Goal: Task Accomplishment & Management: Manage account settings

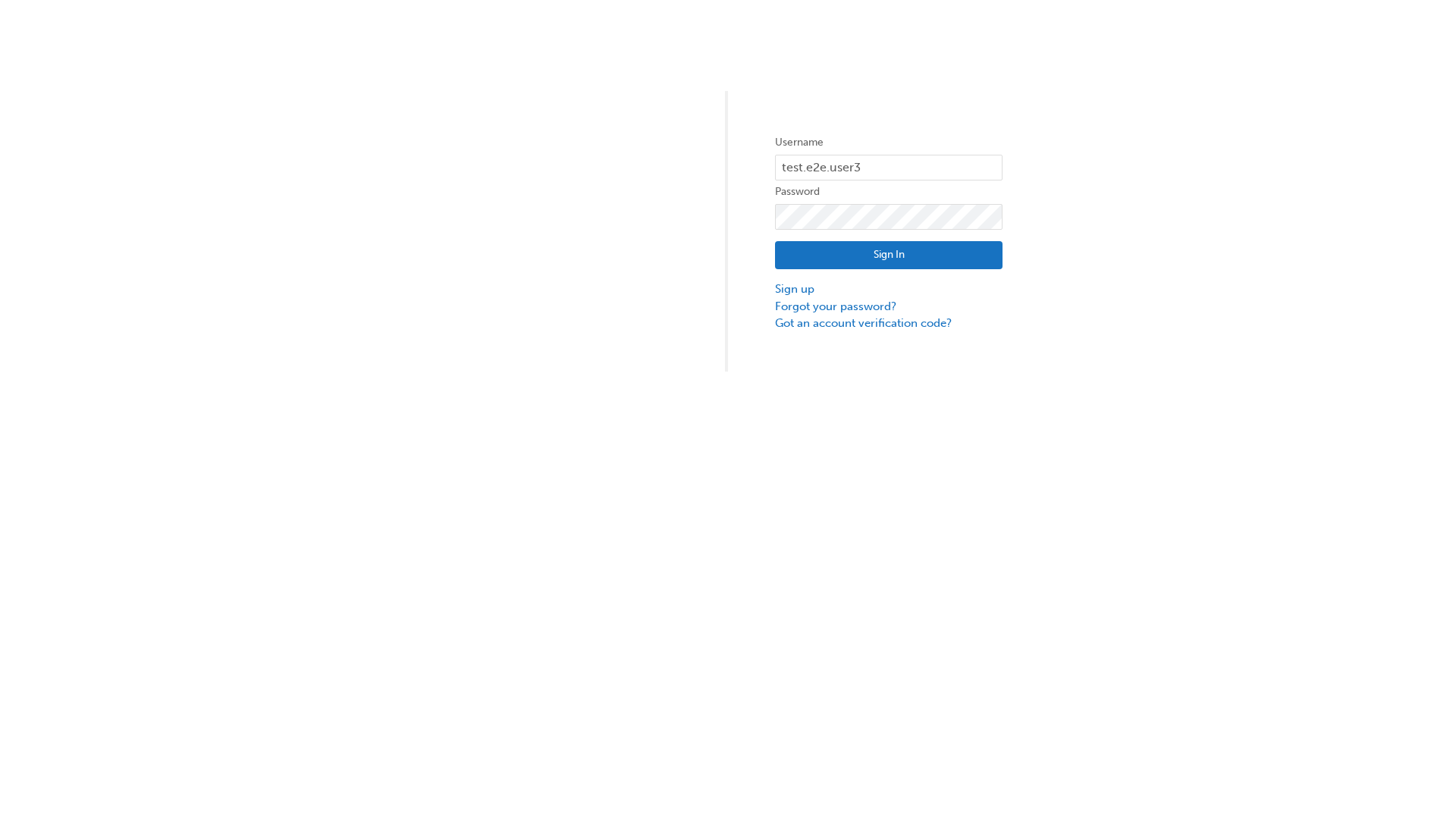
type input "test.e2e.user31"
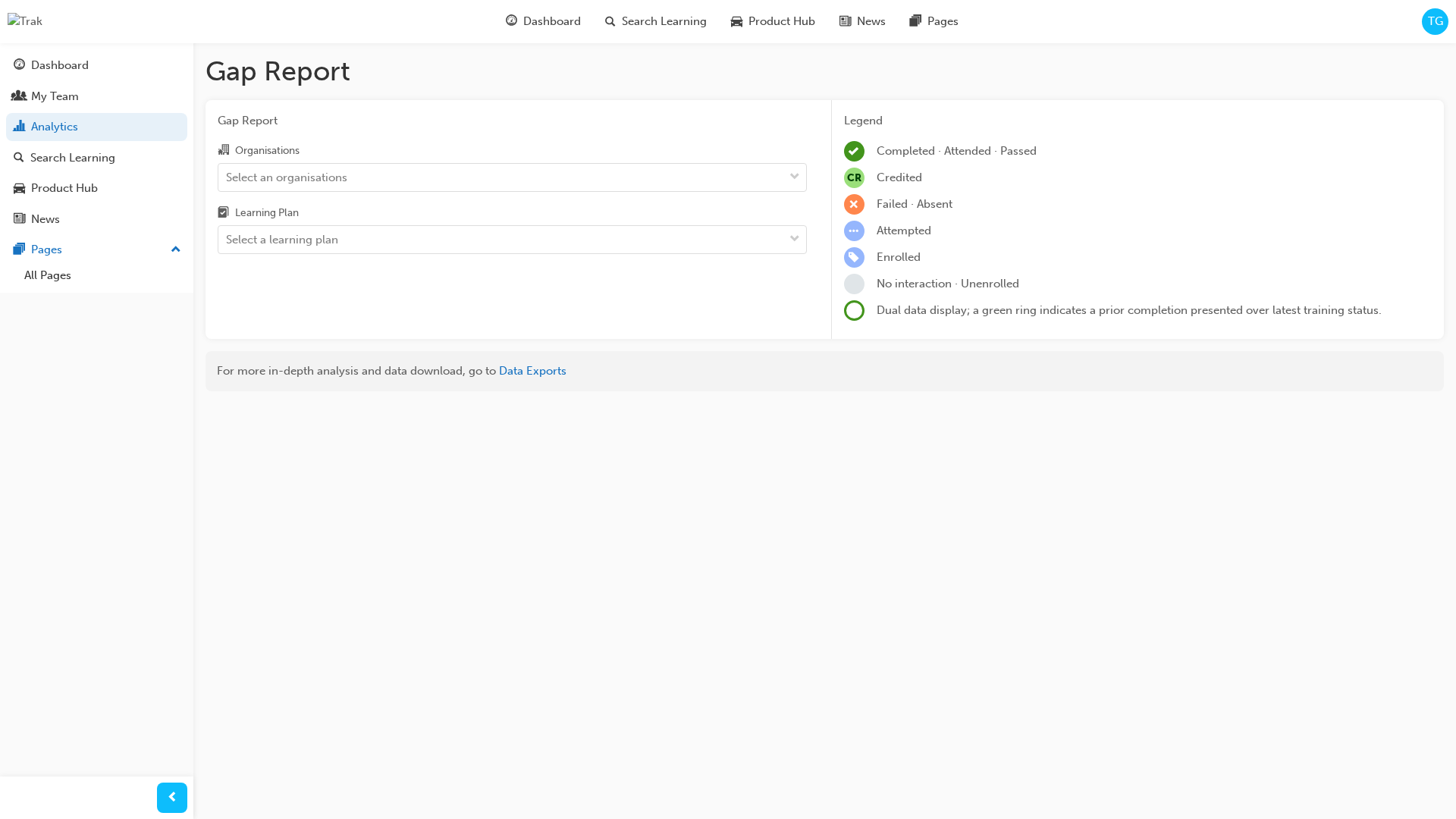
click at [228, 177] on input "Organisations Select an organisations" at bounding box center [227, 177] width 2 height 13
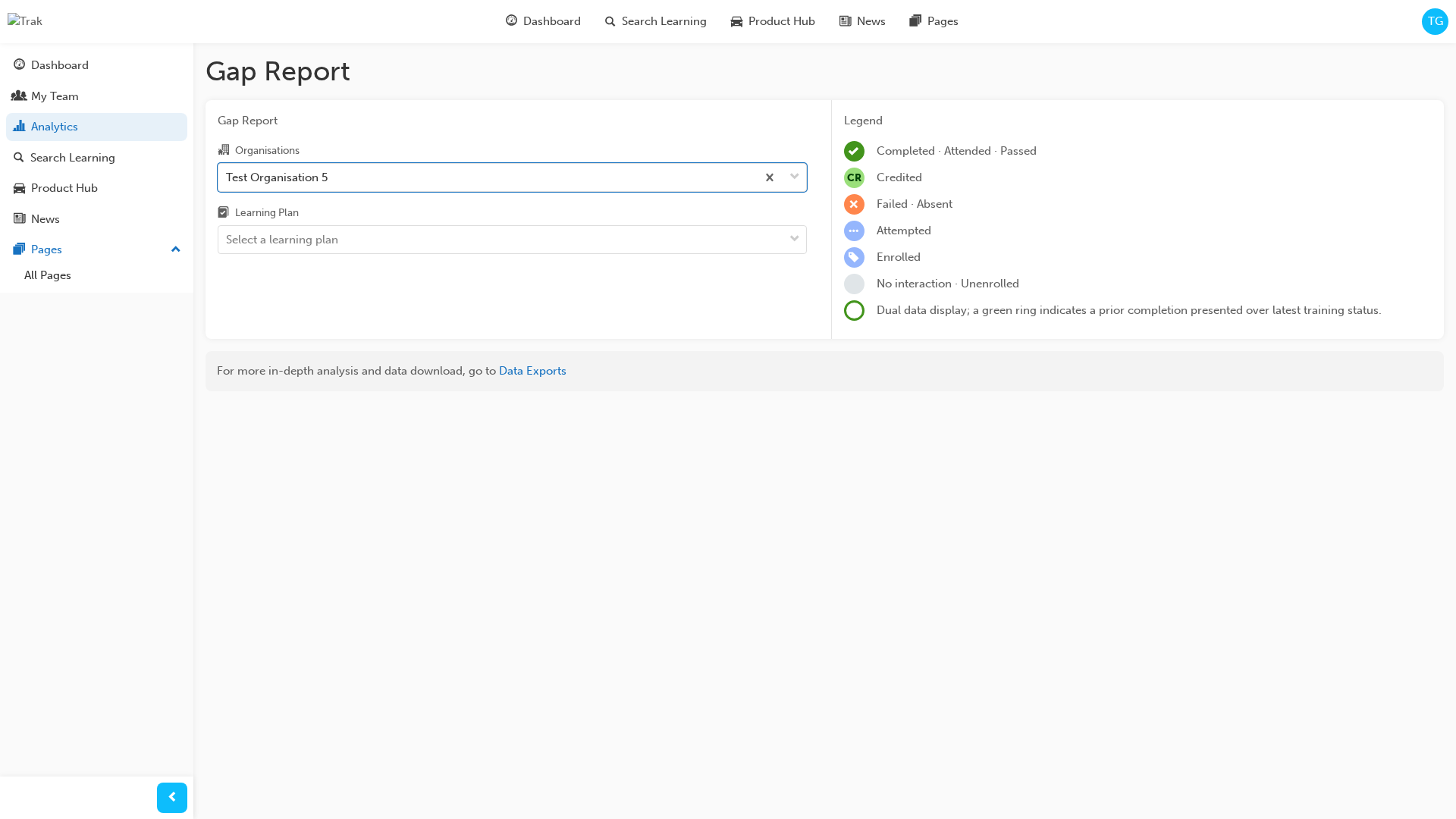
click at [228, 240] on input "Learning Plan Select a learning plan" at bounding box center [227, 239] width 2 height 13
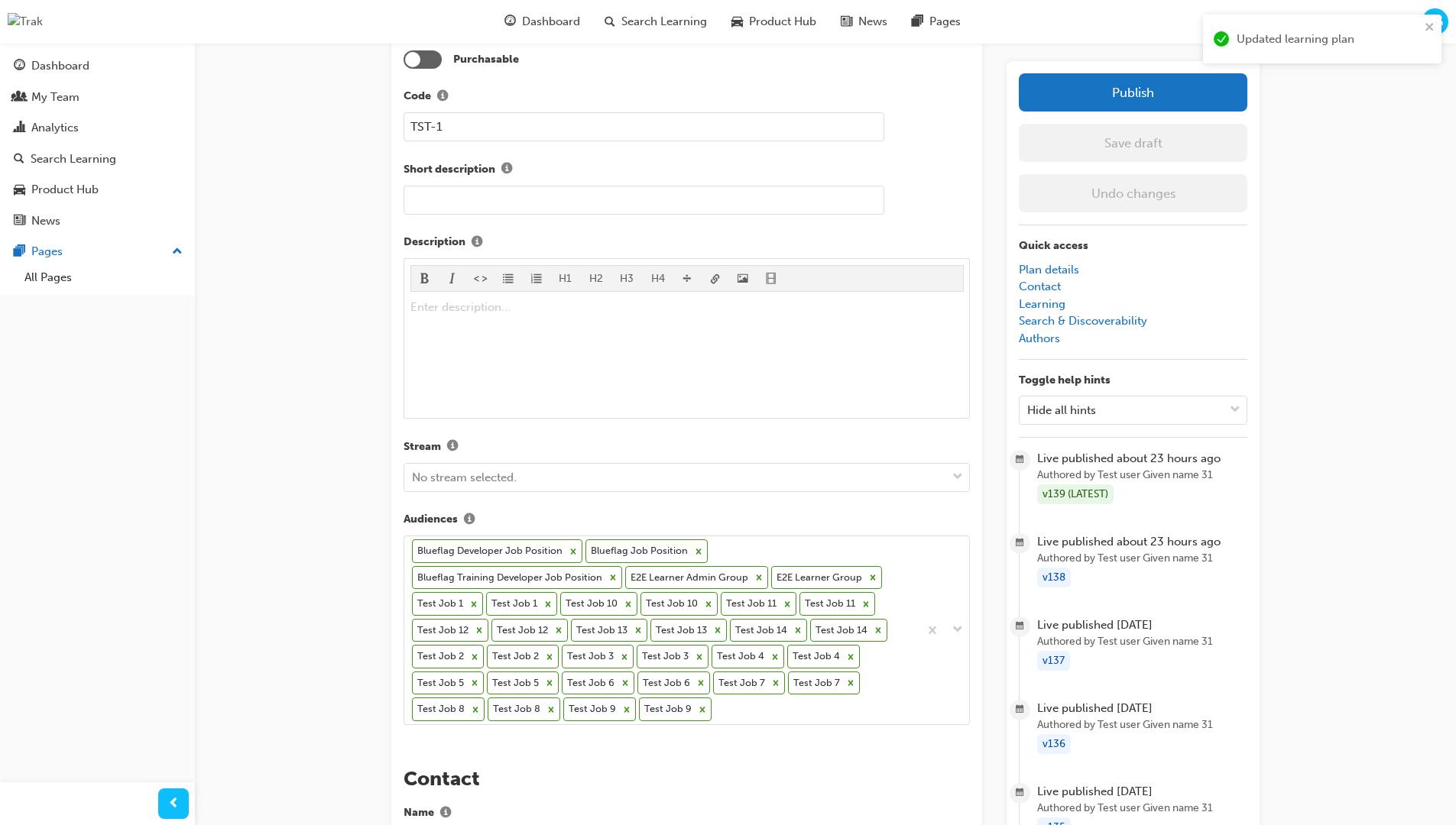
scroll to position [464, 0]
